Goal: Information Seeking & Learning: Learn about a topic

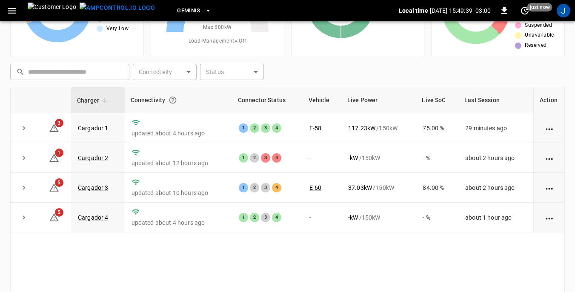
scroll to position [85, 0]
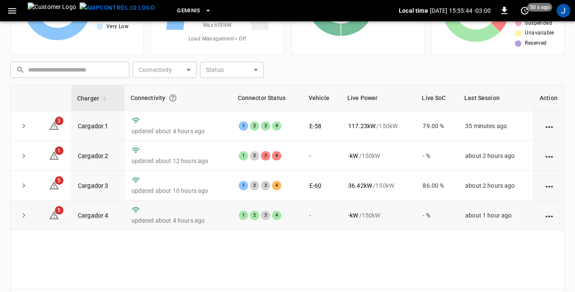
click at [69, 230] on td "5" at bounding box center [54, 216] width 34 height 30
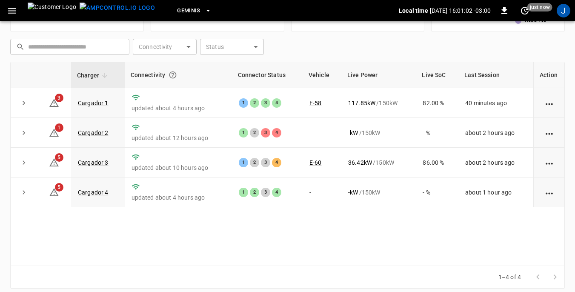
scroll to position [115, 0]
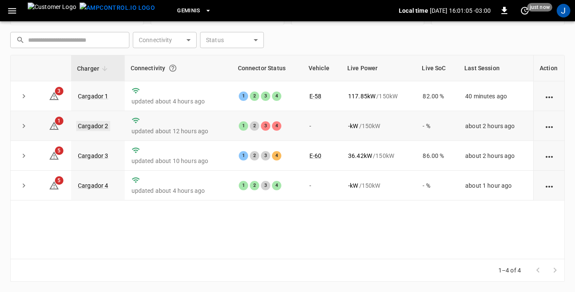
click at [86, 126] on link "Cargador 2" at bounding box center [93, 126] width 34 height 10
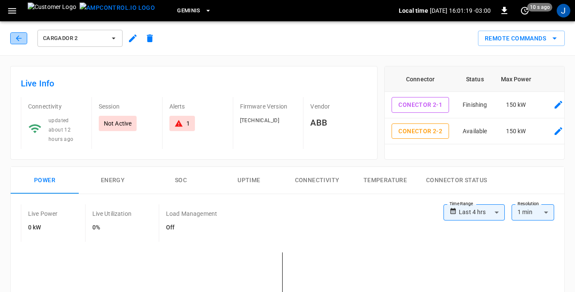
click at [18, 38] on icon "button" at bounding box center [18, 38] width 9 height 9
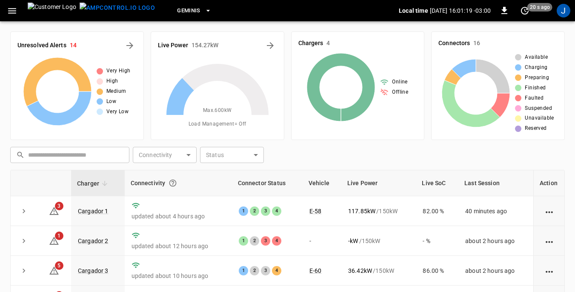
scroll to position [115, 0]
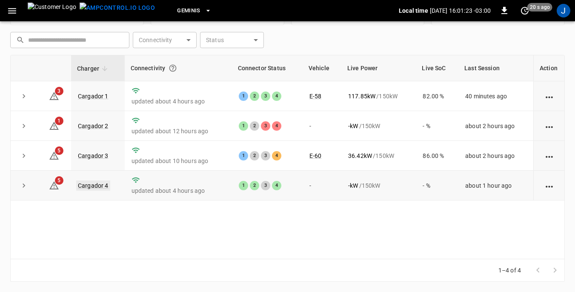
click at [96, 186] on link "Cargador 4" at bounding box center [93, 186] width 34 height 10
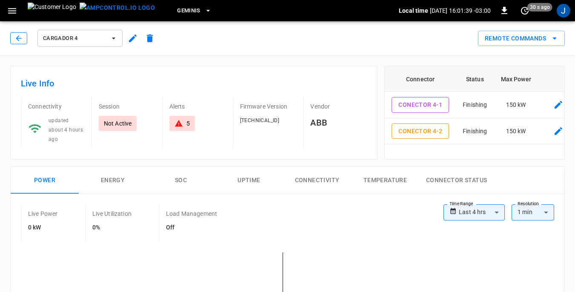
click at [22, 37] on icon "button" at bounding box center [18, 38] width 9 height 9
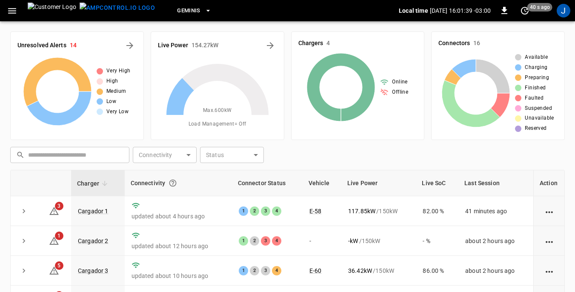
scroll to position [115, 0]
